Goal: Find specific page/section: Find specific page/section

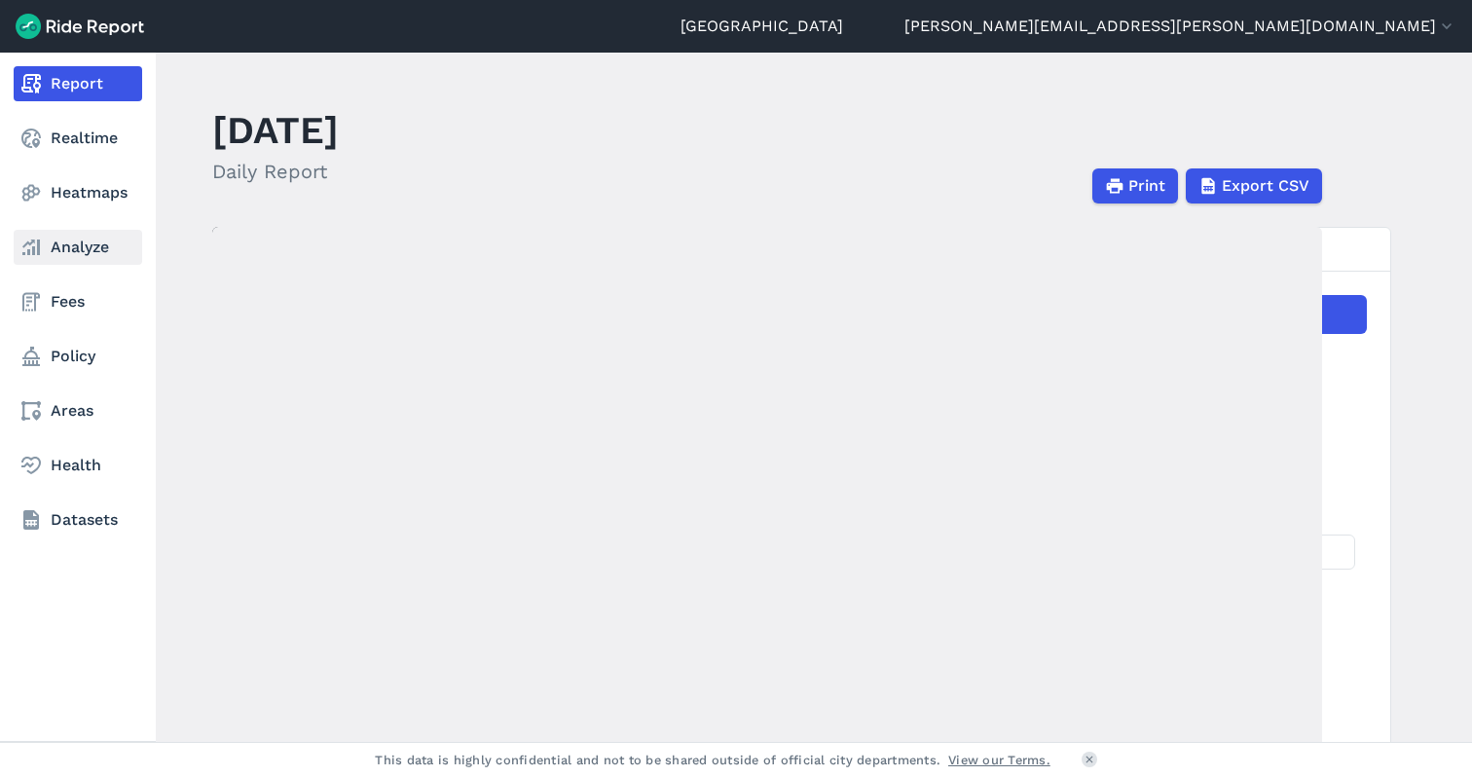
drag, startPoint x: 0, startPoint y: 0, endPoint x: 32, endPoint y: 245, distance: 247.5
click at [32, 245] on icon at bounding box center [30, 247] width 23 height 23
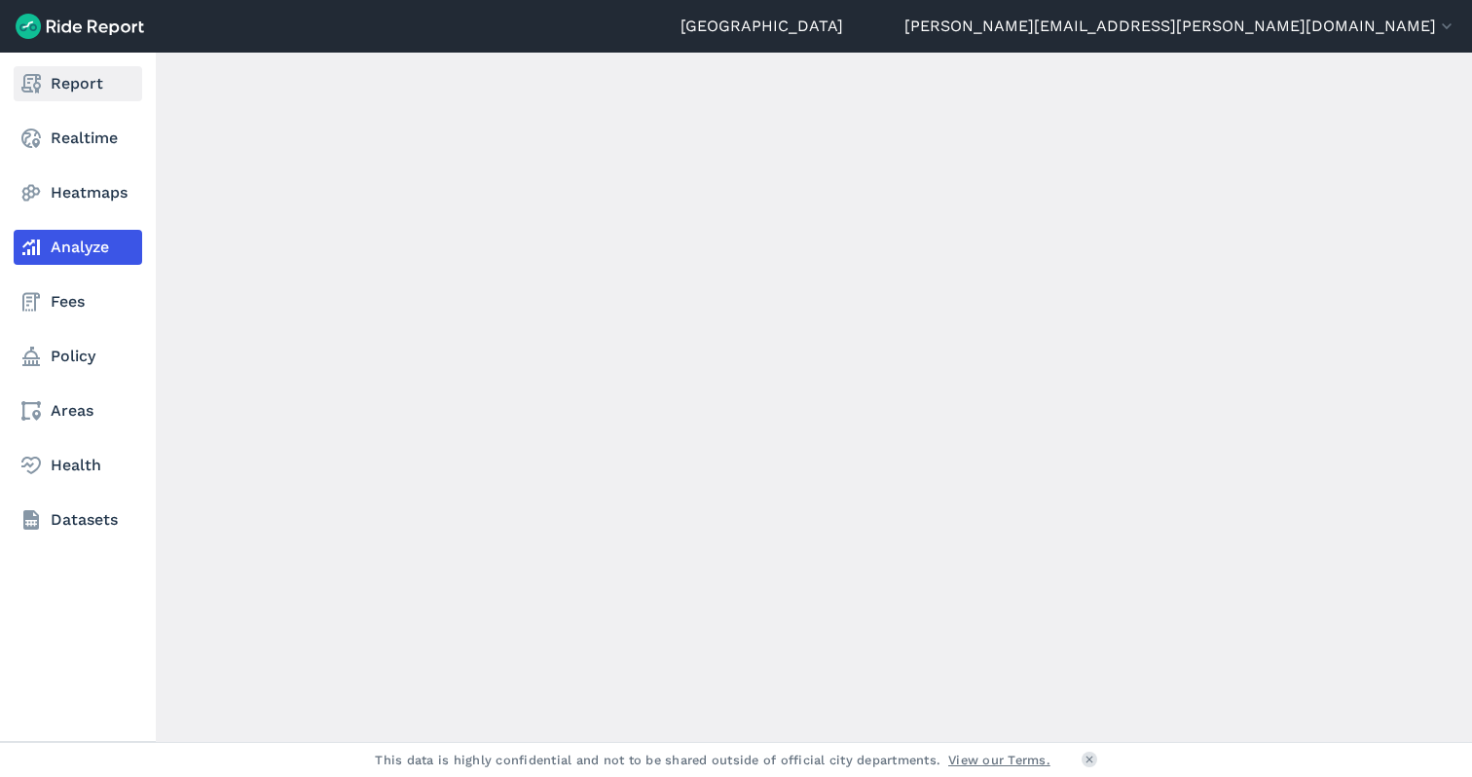
click at [86, 77] on link "Report" at bounding box center [78, 83] width 129 height 35
